Goal: Find contact information: Find contact information

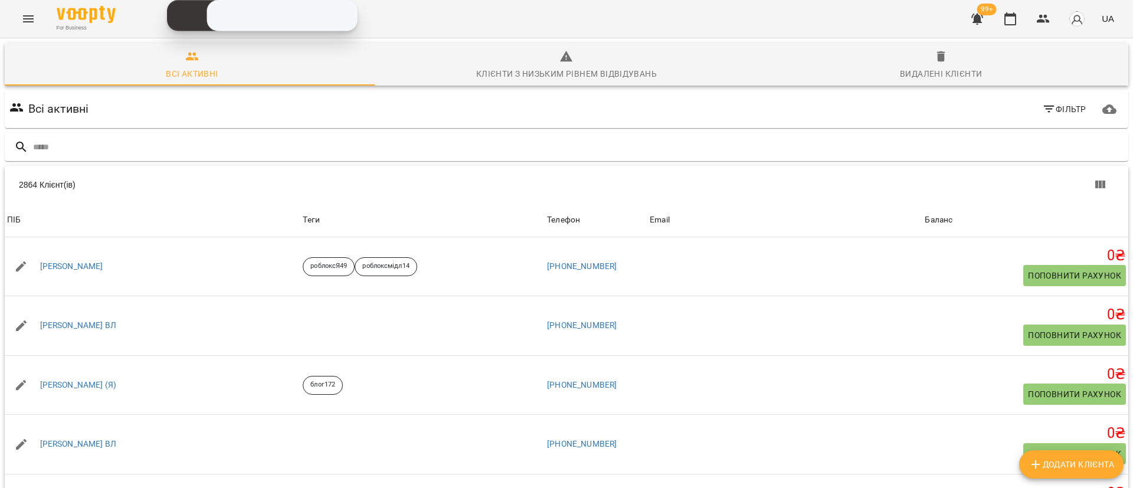
click at [31, 11] on button "Menu" at bounding box center [28, 19] width 28 height 28
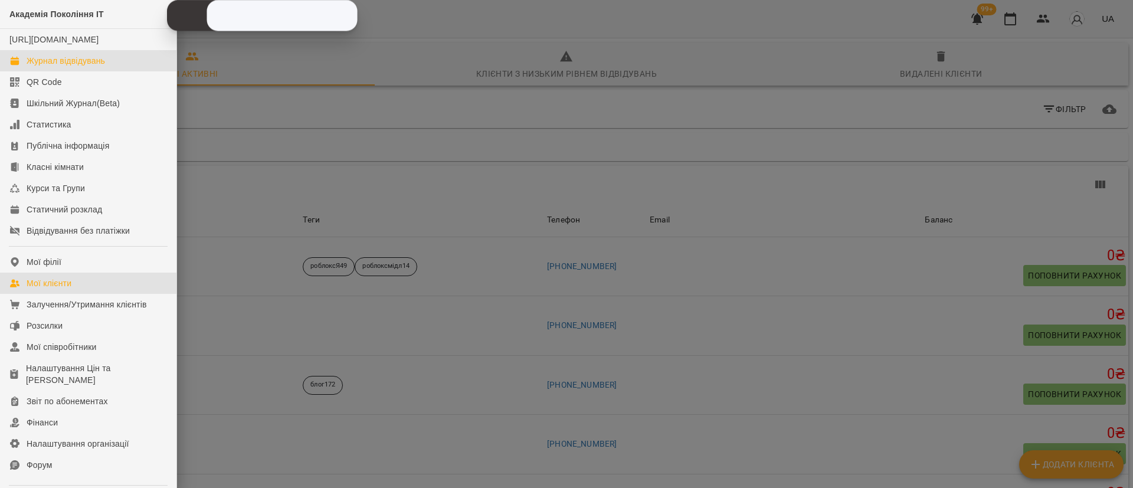
click at [74, 67] on div "Журнал відвідувань" at bounding box center [66, 61] width 78 height 12
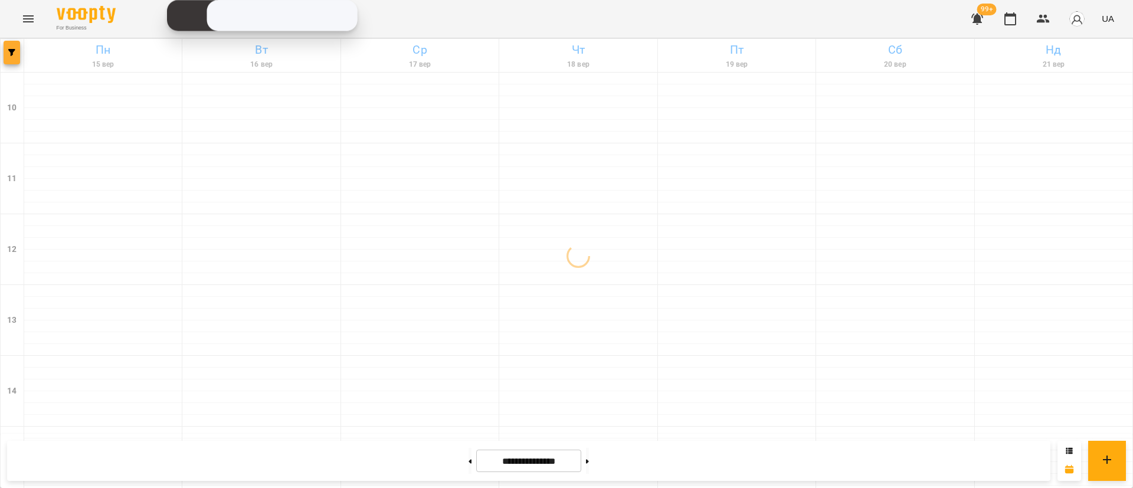
click at [9, 60] on button "button" at bounding box center [12, 53] width 17 height 24
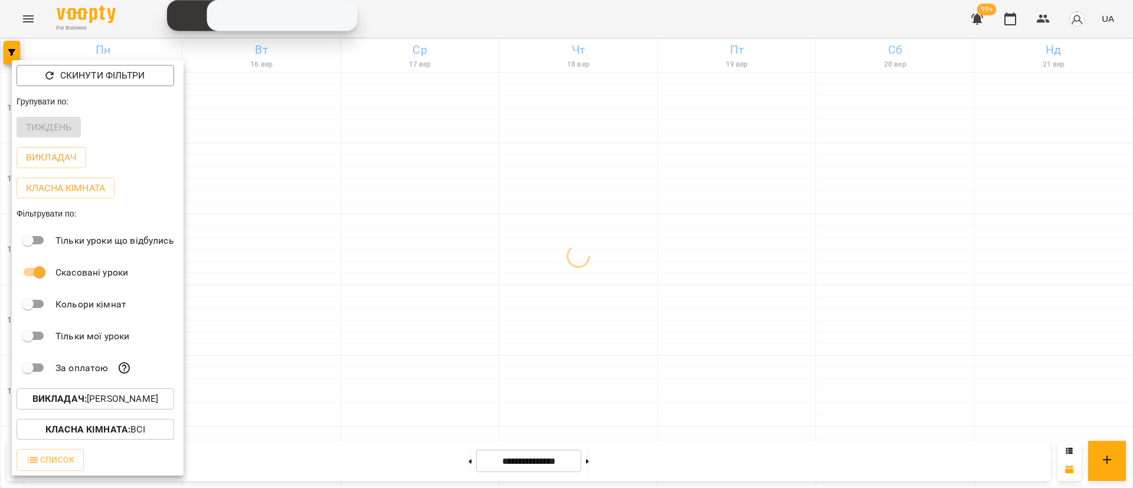
click at [158, 397] on span "Викладач : [PERSON_NAME]" at bounding box center [95, 399] width 139 height 14
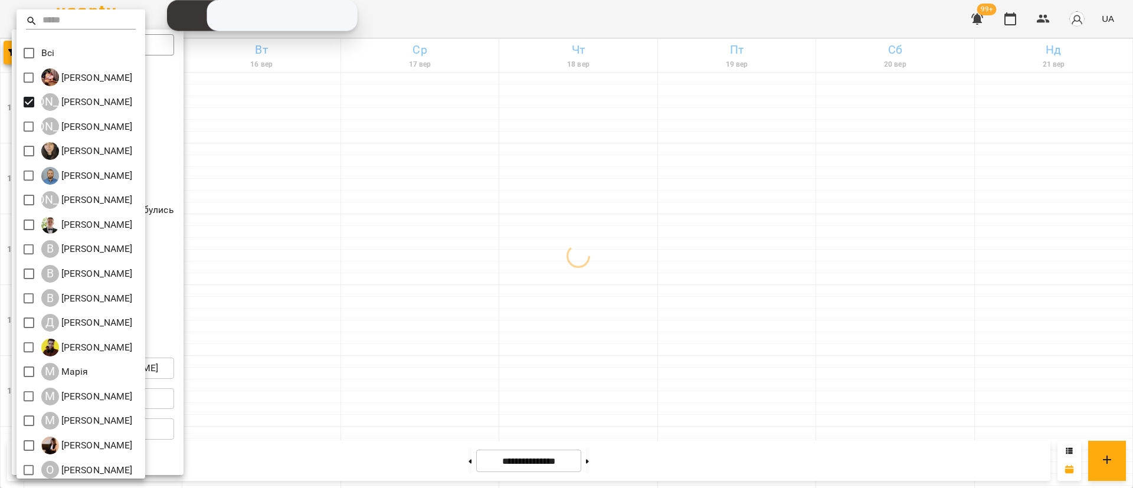
click at [439, 224] on div at bounding box center [566, 244] width 1133 height 488
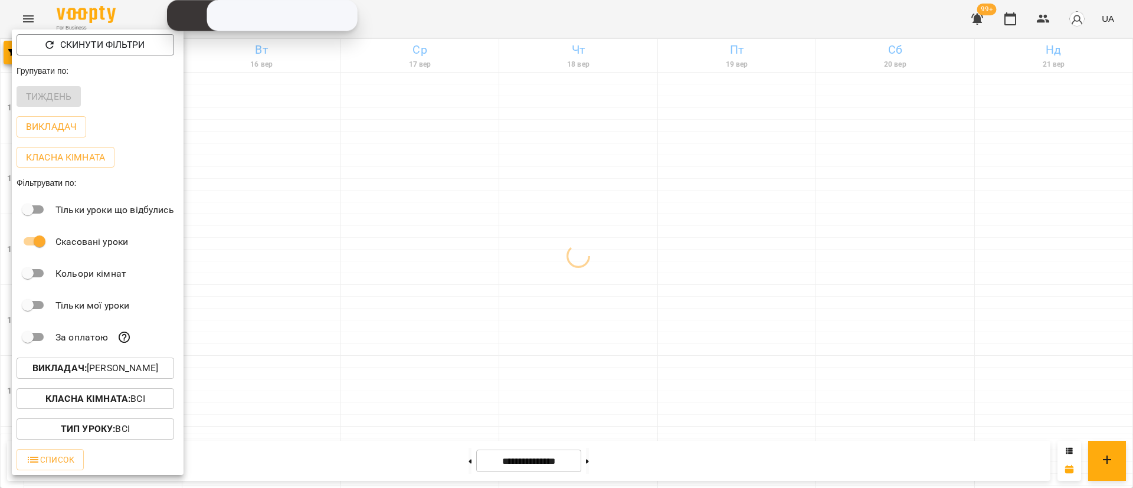
click at [439, 224] on div at bounding box center [566, 244] width 1133 height 488
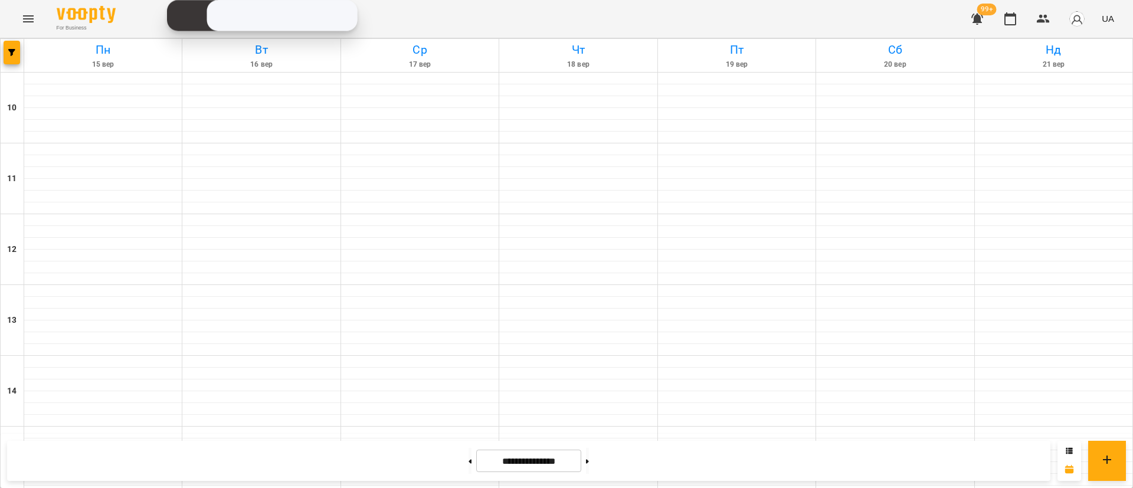
scroll to position [443, 0]
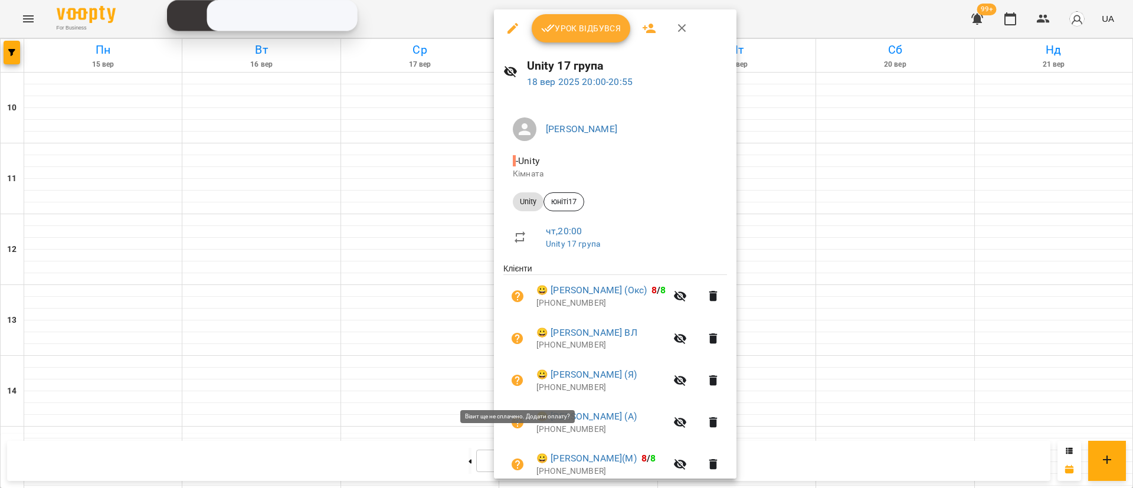
scroll to position [175, 0]
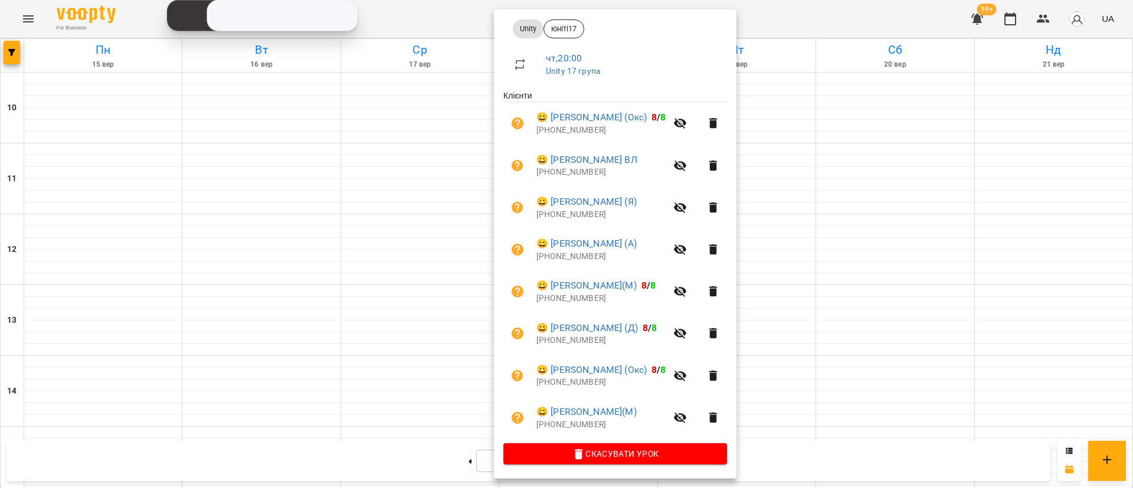
click at [405, 413] on div at bounding box center [566, 244] width 1133 height 488
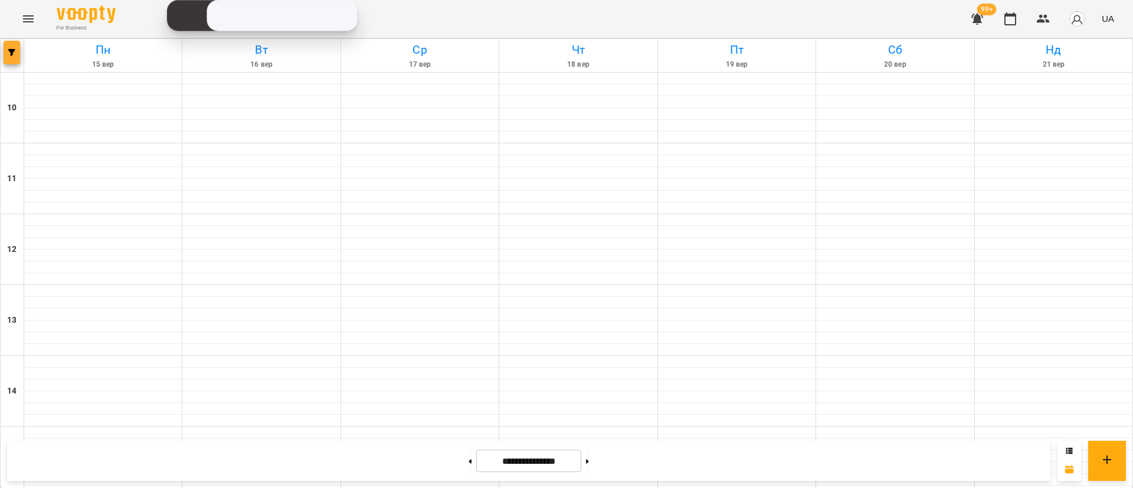
click at [9, 51] on icon "button" at bounding box center [11, 52] width 7 height 7
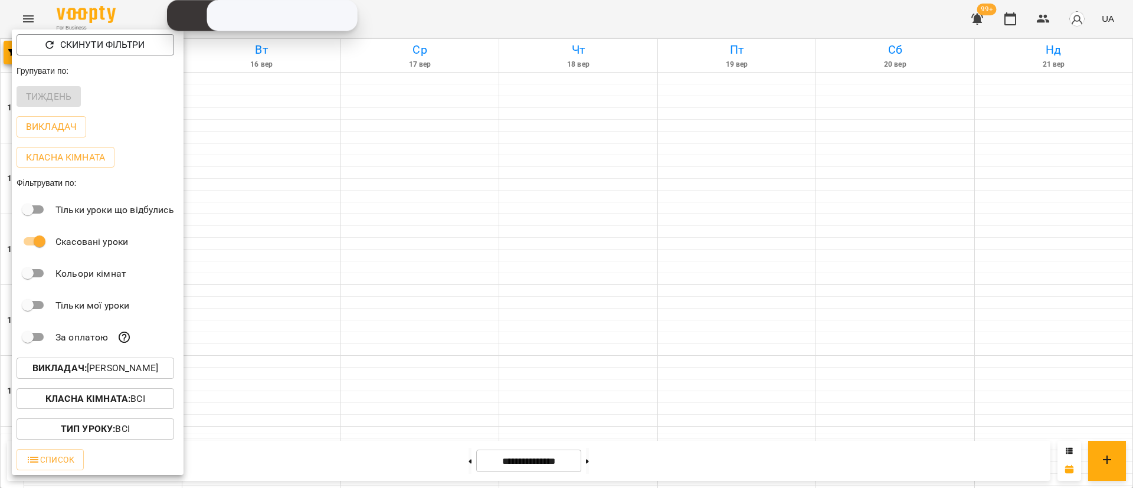
click at [111, 375] on p "Викладач : [PERSON_NAME]" at bounding box center [95, 368] width 126 height 14
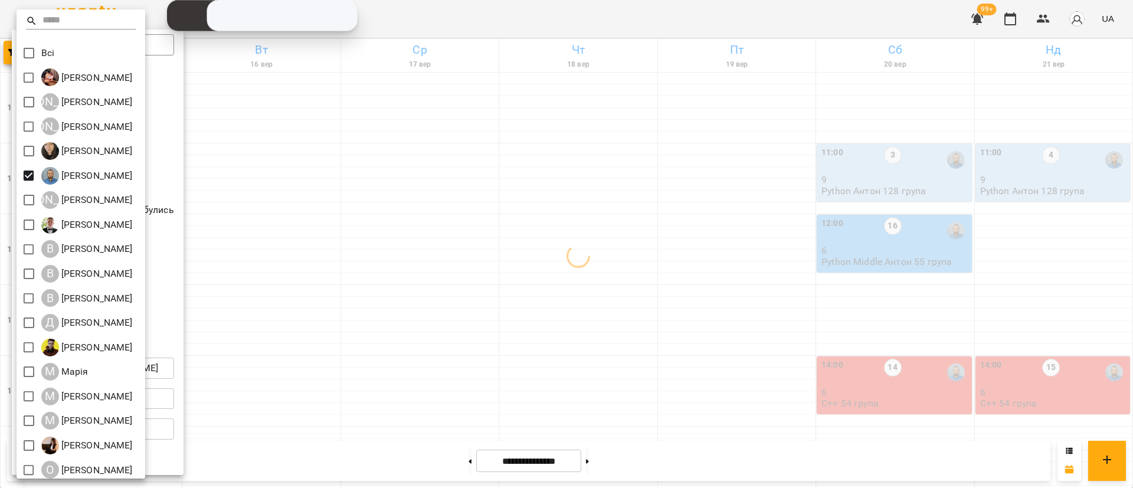
click at [399, 338] on div at bounding box center [566, 244] width 1133 height 488
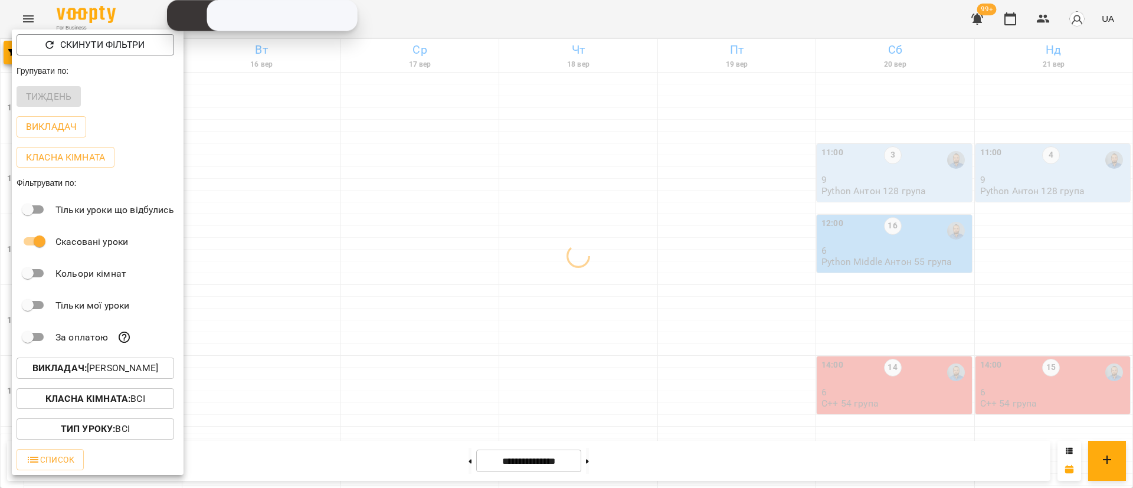
click at [399, 338] on div at bounding box center [566, 244] width 1133 height 488
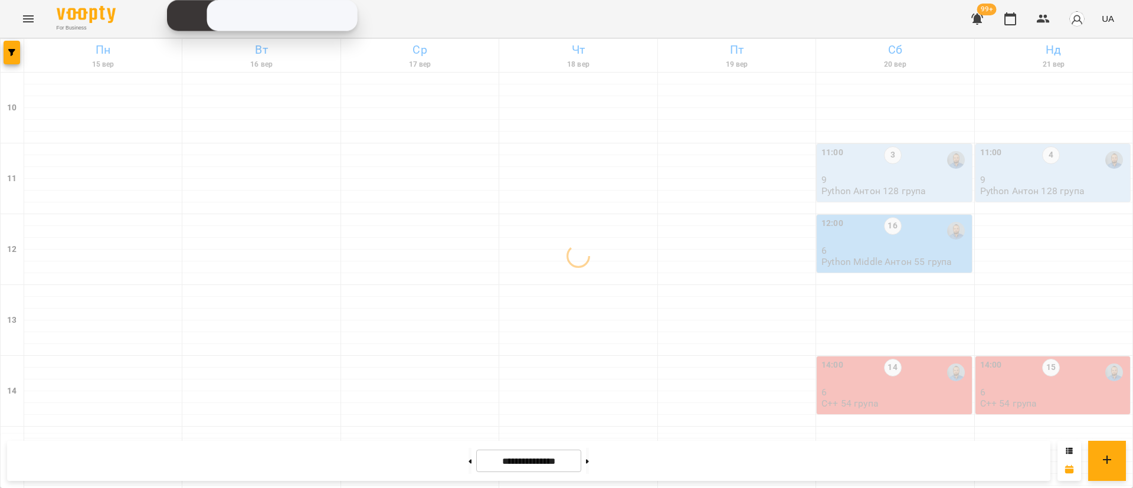
scroll to position [531, 0]
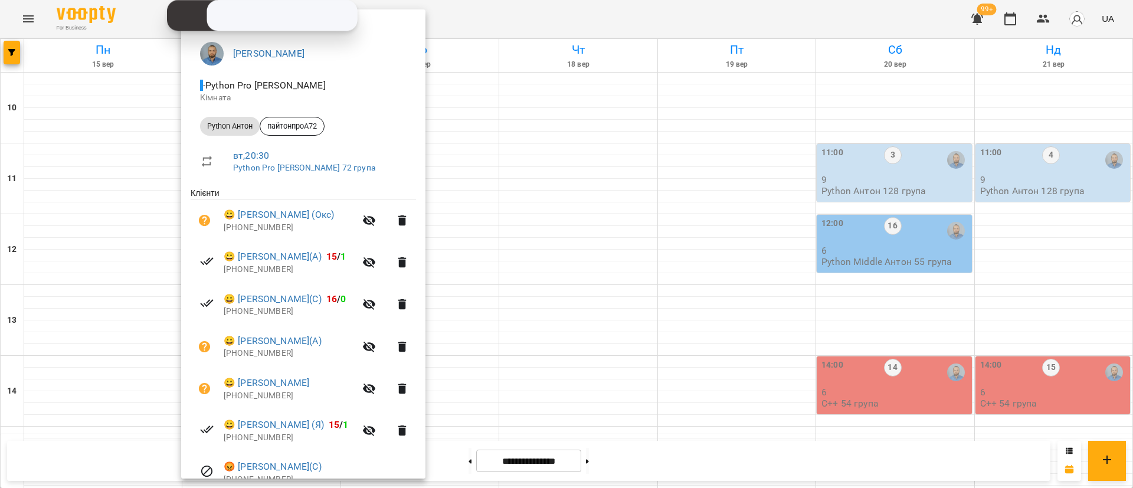
scroll to position [133, 0]
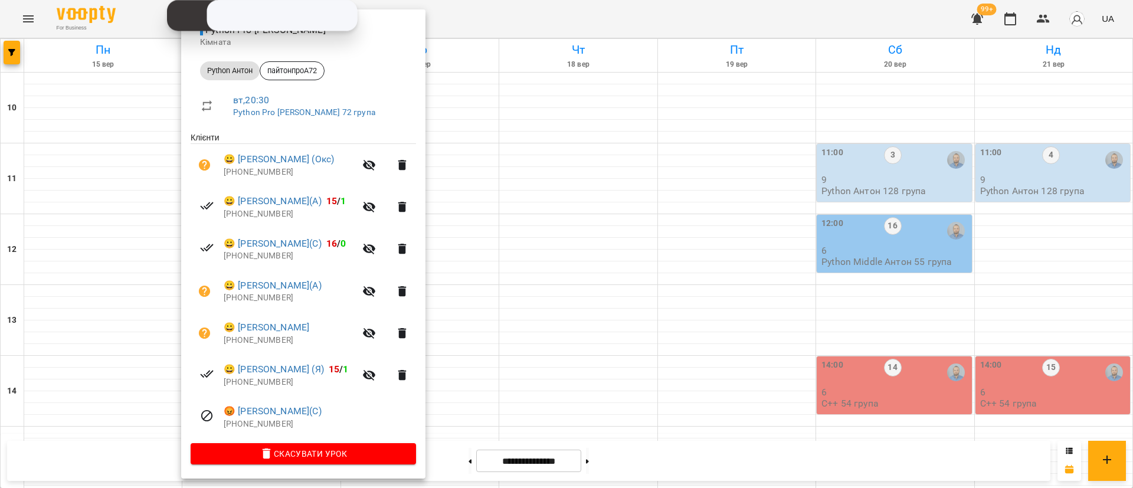
click at [235, 215] on p "[PHONE_NUMBER]" at bounding box center [290, 214] width 132 height 12
copy p "48731542877"
